Goal: Task Accomplishment & Management: Manage account settings

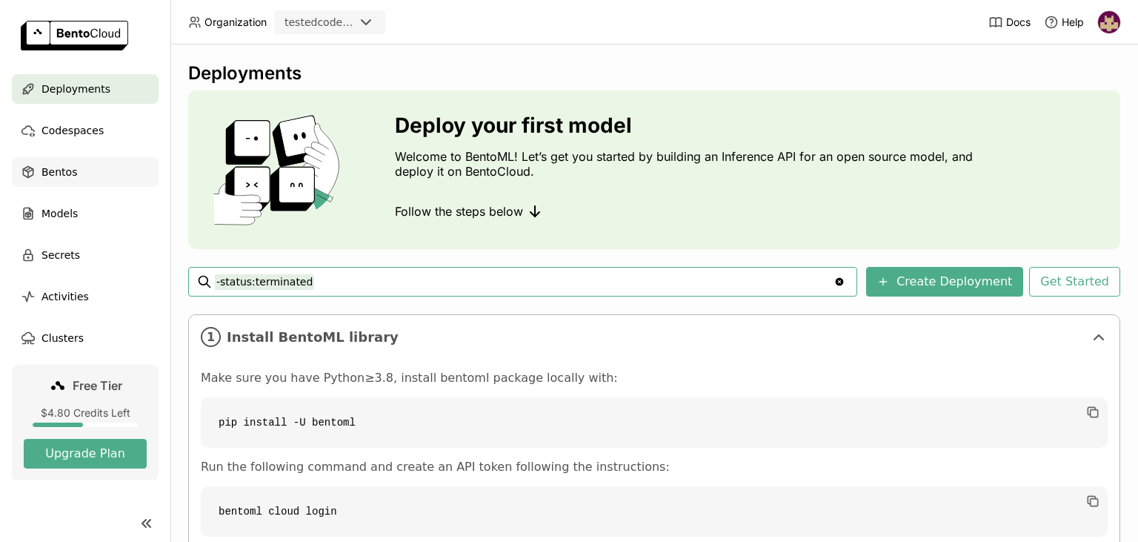
click at [79, 170] on div "Bentos" at bounding box center [85, 172] width 147 height 30
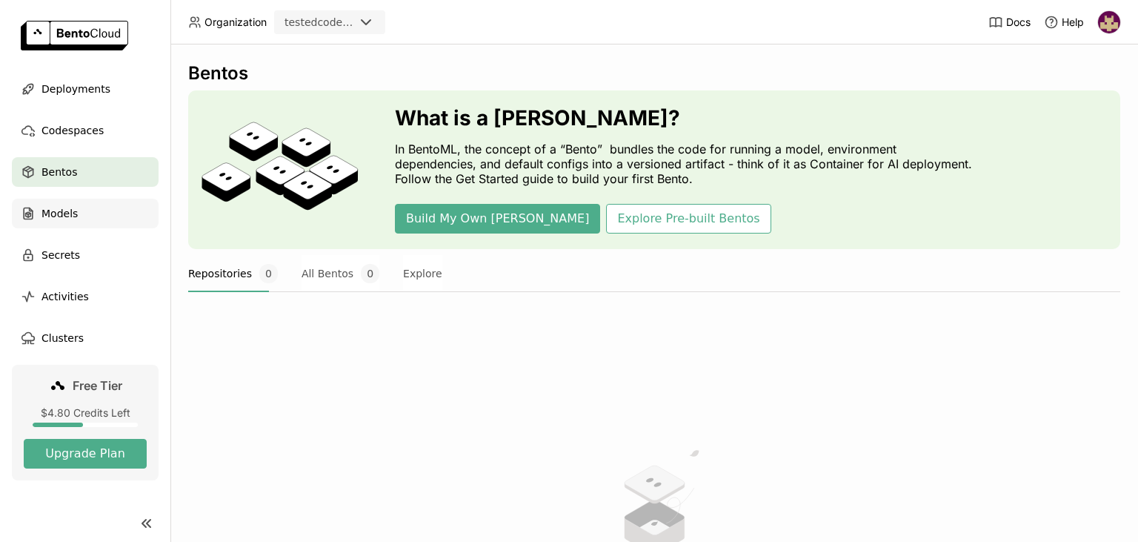
click at [72, 212] on span "Models" at bounding box center [59, 214] width 36 height 18
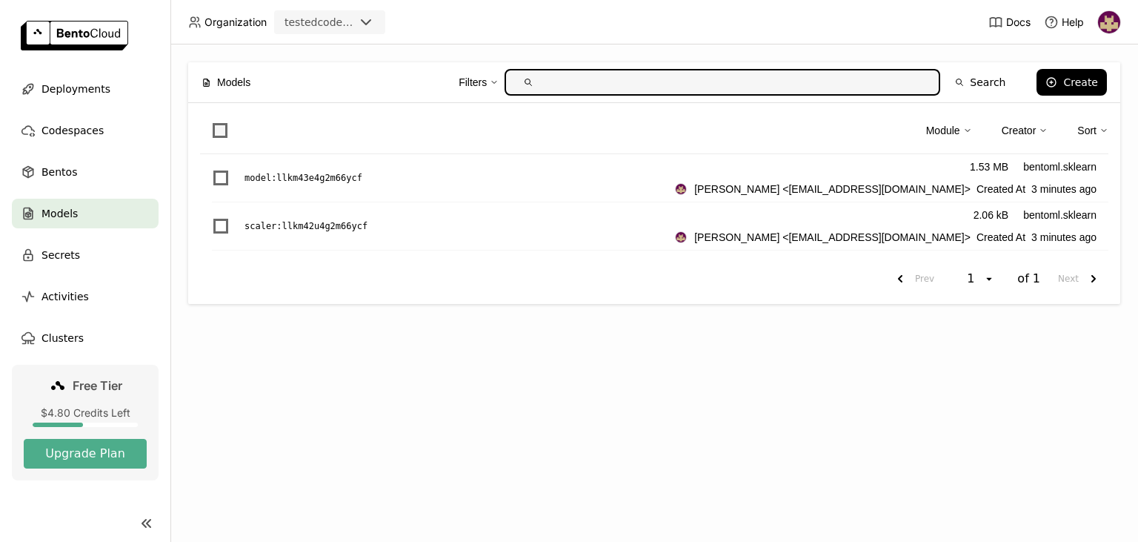
click at [218, 129] on span at bounding box center [220, 130] width 15 height 15
click at [211, 122] on input "checkbox" at bounding box center [211, 122] width 0 height 0
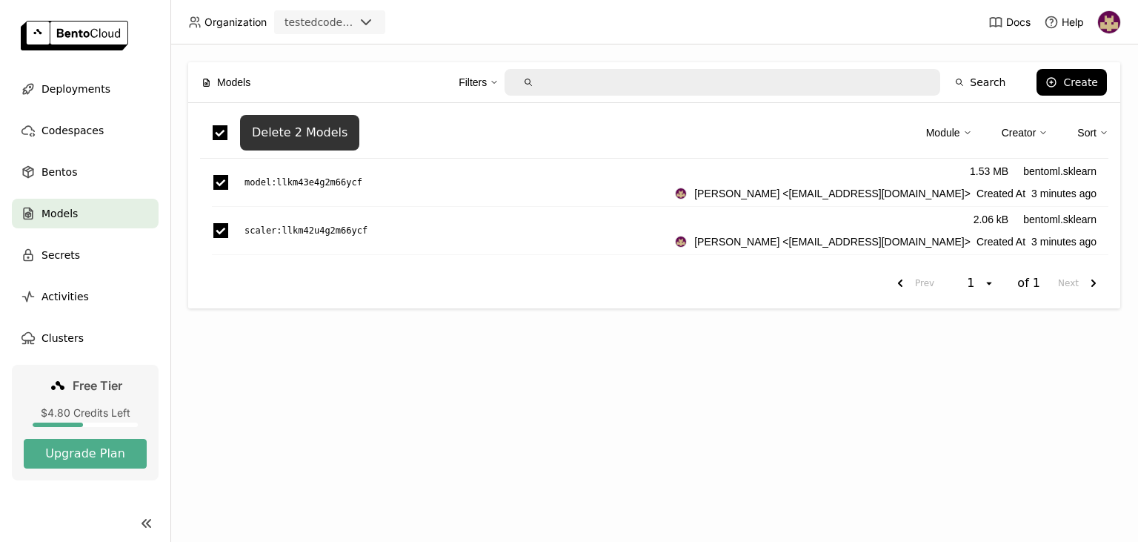
click at [281, 133] on div "Delete 2 Models" at bounding box center [300, 132] width 96 height 15
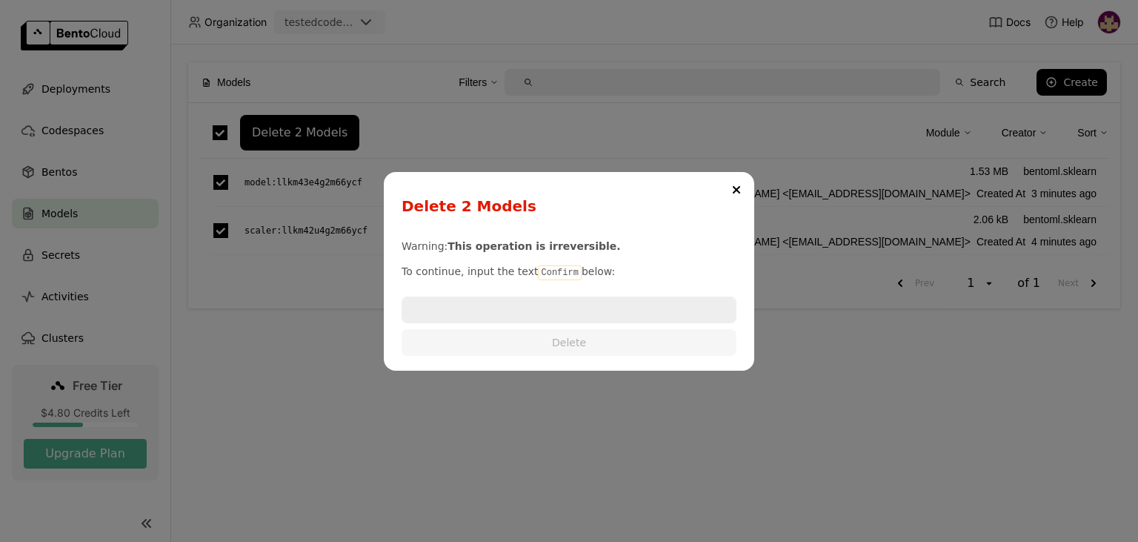
click at [557, 268] on code "Confirm" at bounding box center [559, 272] width 43 height 15
copy p "Confirm"
click at [532, 318] on input "dialog" at bounding box center [569, 310] width 332 height 24
paste input "Confirm"
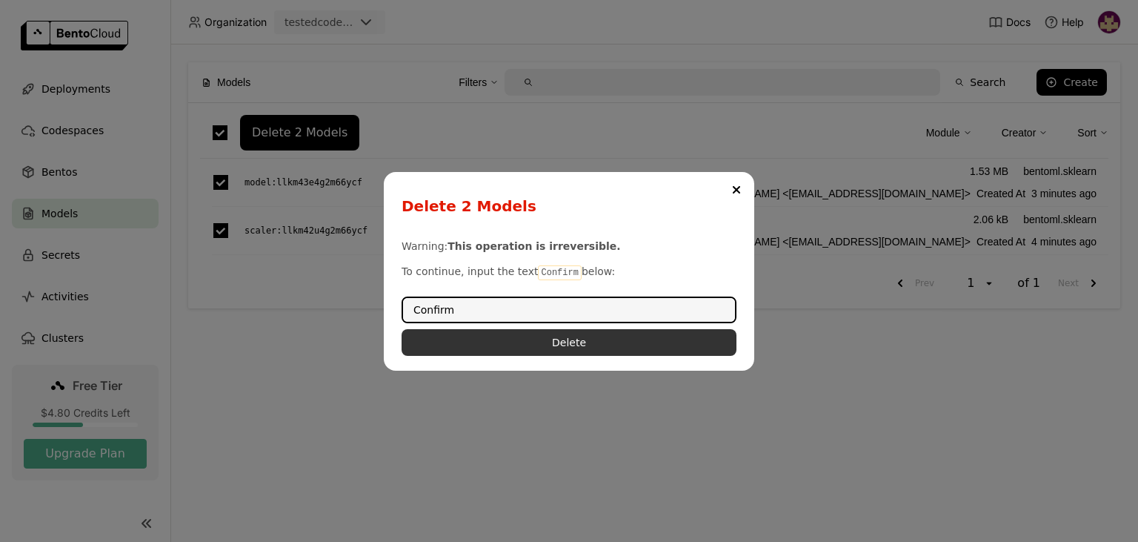
type input "Confirm"
click at [545, 342] on button "Delete" at bounding box center [569, 342] width 335 height 27
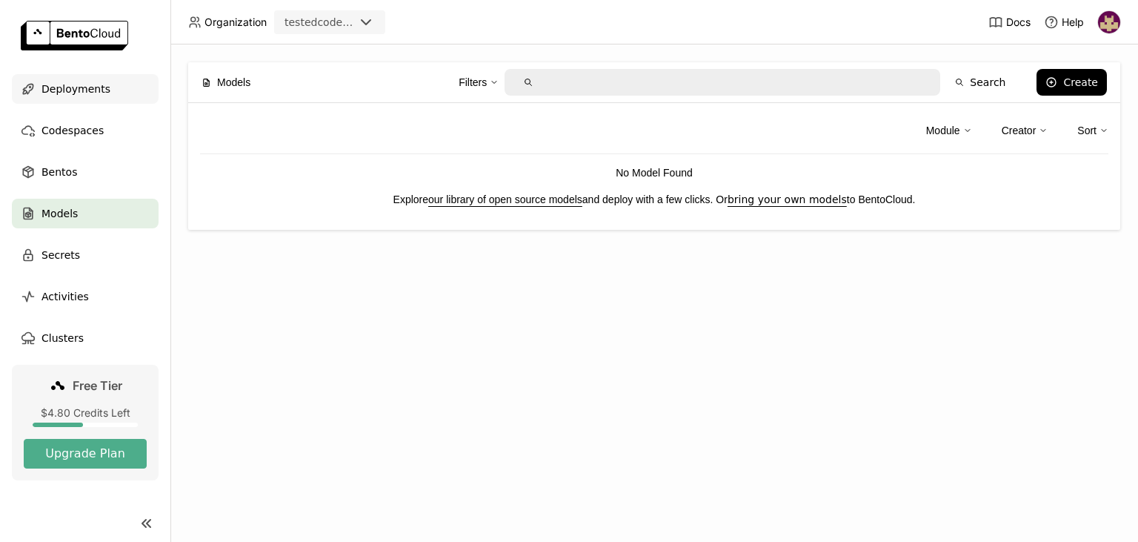
click at [74, 95] on span "Deployments" at bounding box center [75, 89] width 69 height 18
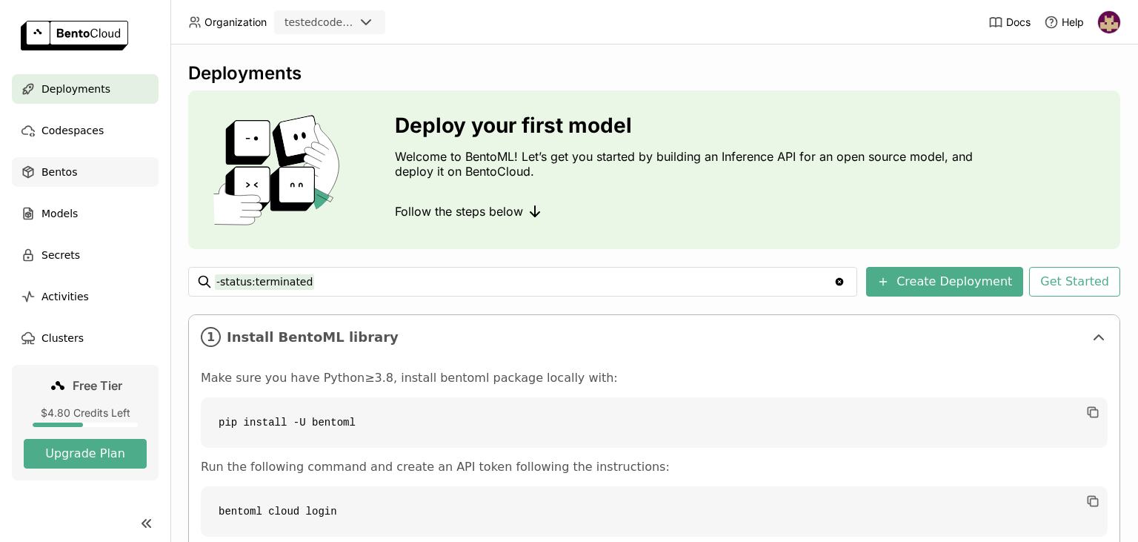
click at [67, 174] on span "Bentos" at bounding box center [59, 172] width 36 height 18
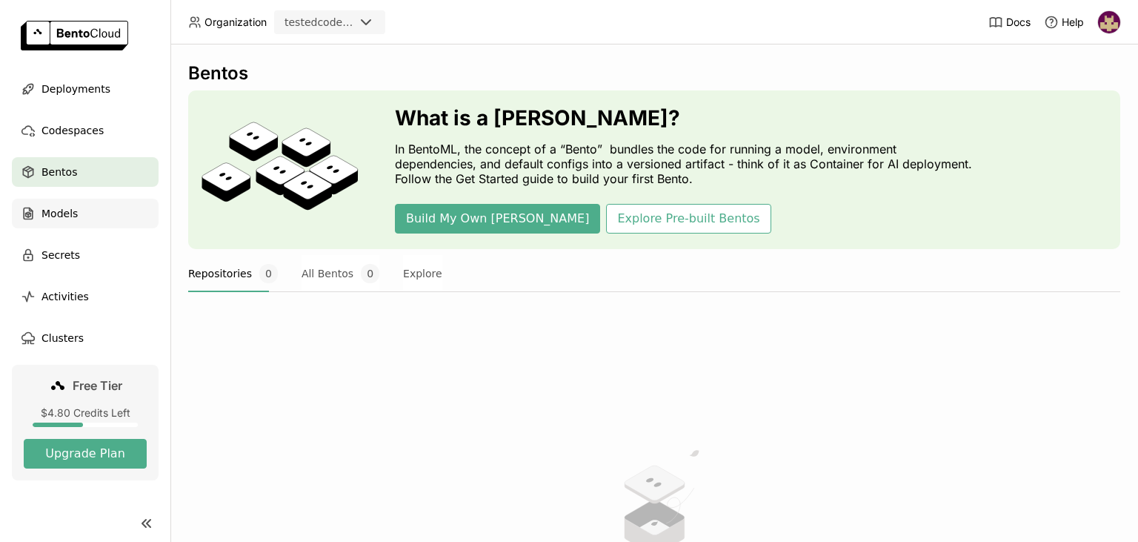
click at [76, 213] on span "Models" at bounding box center [59, 214] width 36 height 18
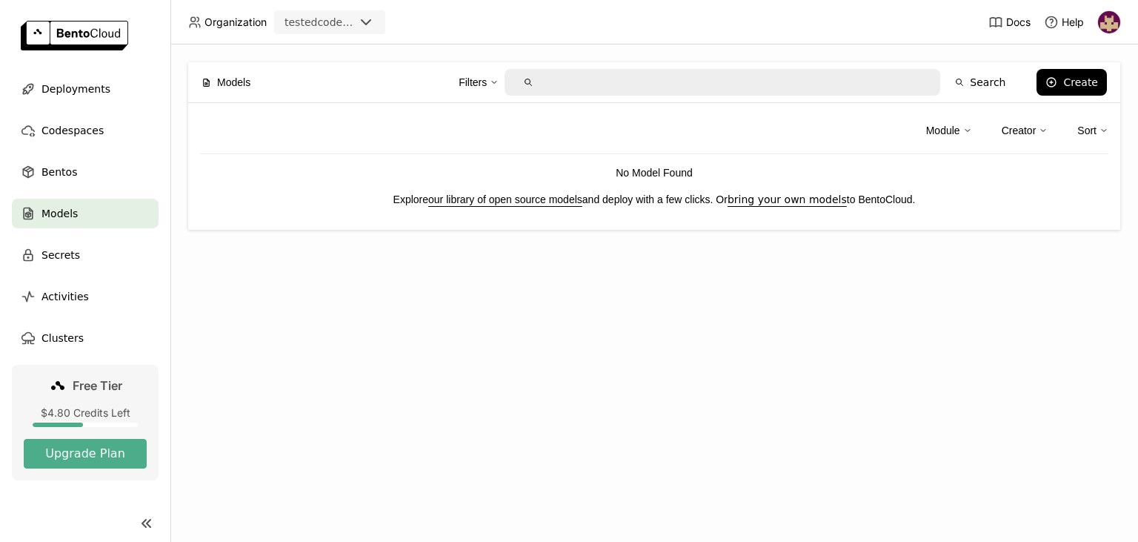
click at [1101, 21] on img at bounding box center [1109, 22] width 22 height 22
click at [1063, 135] on span "Logout" at bounding box center [1079, 139] width 32 height 13
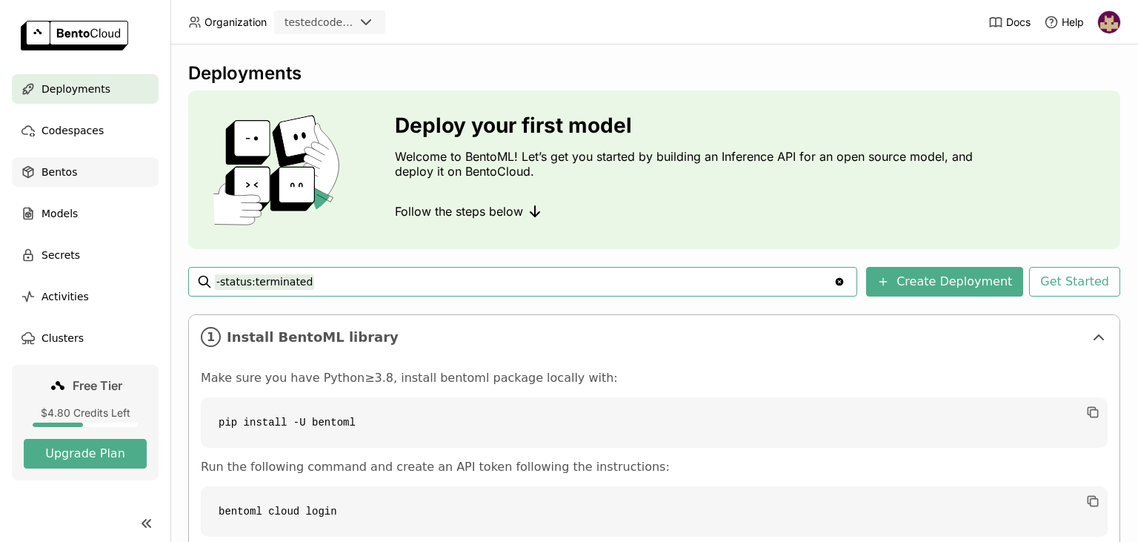
click at [59, 171] on span "Bentos" at bounding box center [59, 172] width 36 height 18
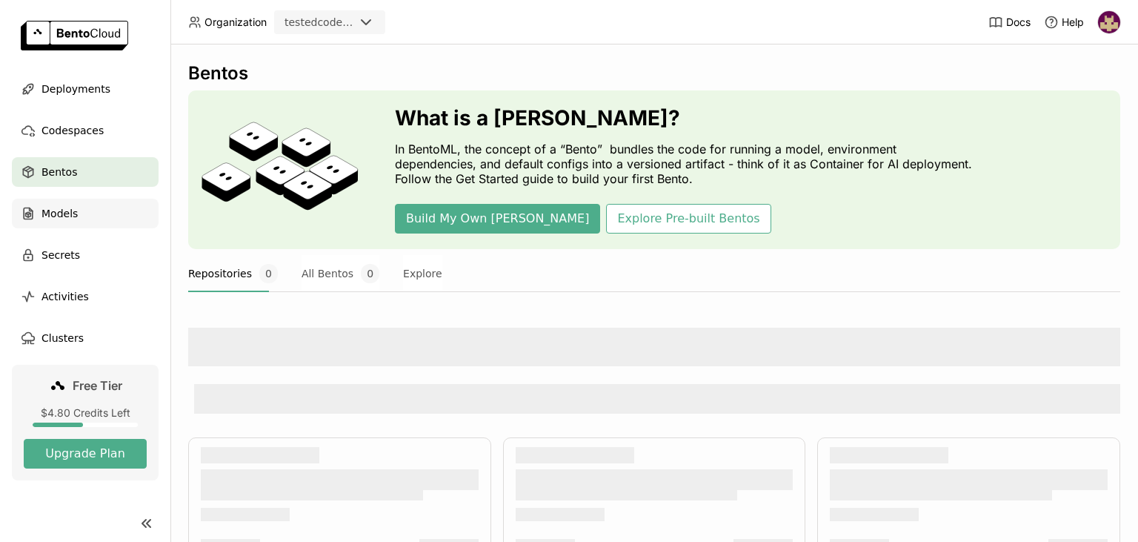
click at [69, 212] on span "Models" at bounding box center [59, 214] width 36 height 18
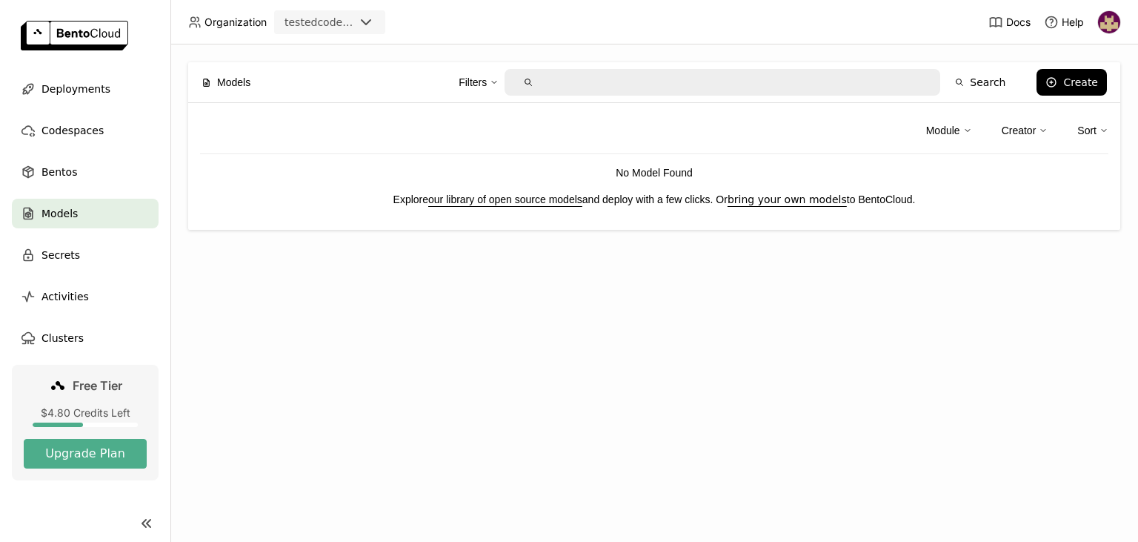
click at [1112, 24] on img at bounding box center [1109, 22] width 22 height 22
click at [1081, 92] on link "API Tokens" at bounding box center [1081, 98] width 85 height 21
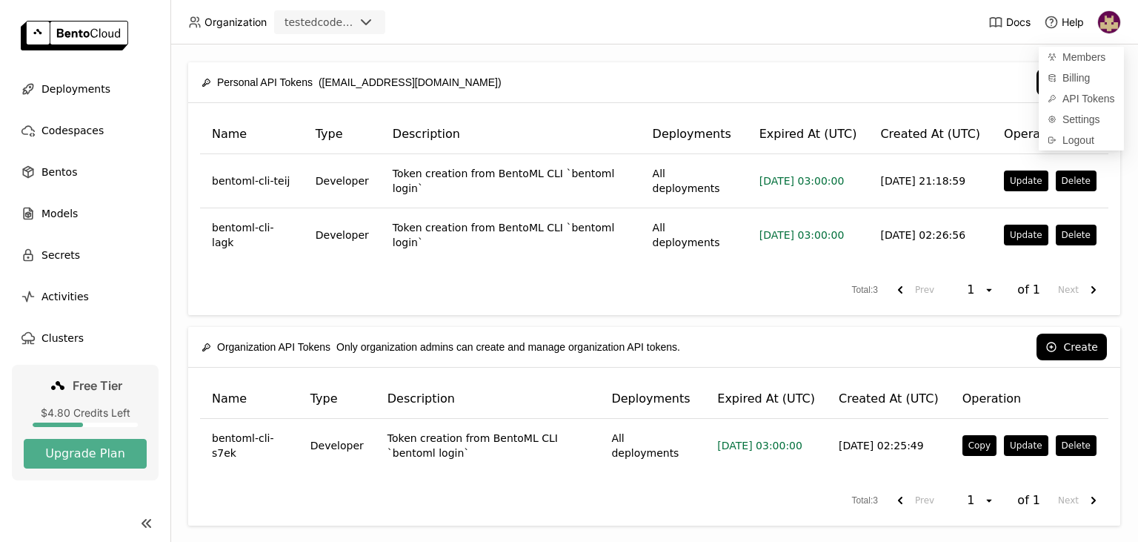
click at [1107, 22] on img at bounding box center [1109, 22] width 22 height 22
click at [1104, 27] on img at bounding box center [1109, 22] width 22 height 22
click at [1072, 140] on span "Logout" at bounding box center [1079, 139] width 32 height 13
